Goal: Transaction & Acquisition: Obtain resource

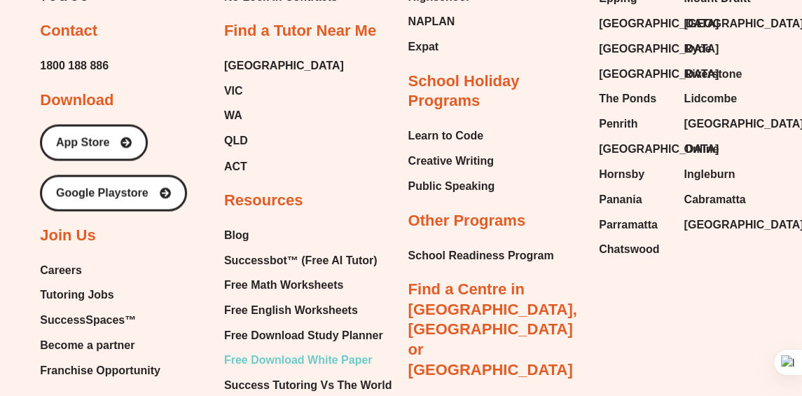
scroll to position [5860, 0]
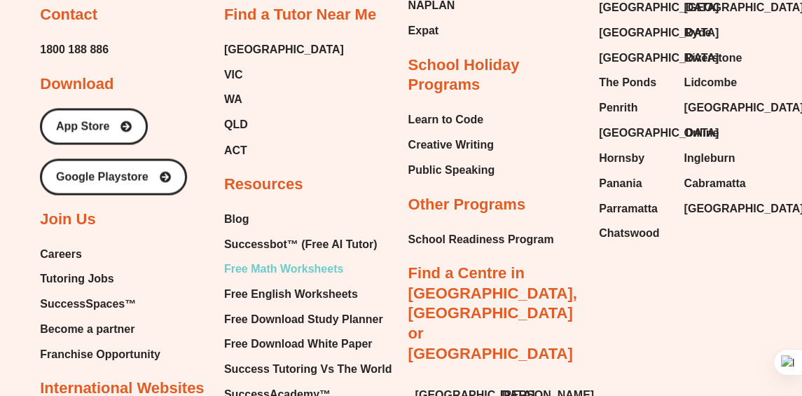
click at [299, 258] on span "Free Math Worksheets" at bounding box center [283, 268] width 119 height 21
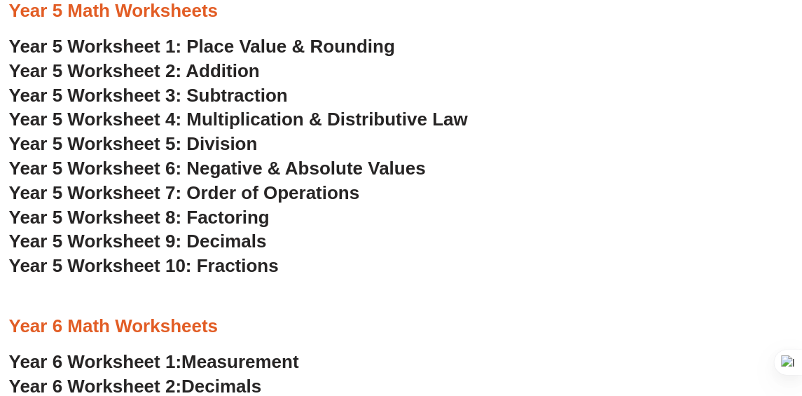
scroll to position [2752, 0]
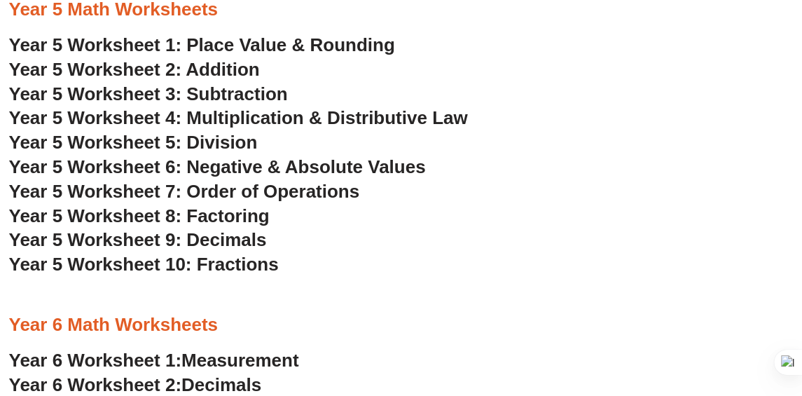
click at [281, 169] on span "Year 5 Worksheet 6: Negative & Absolute Values" at bounding box center [217, 166] width 417 height 21
